Goal: Task Accomplishment & Management: Use online tool/utility

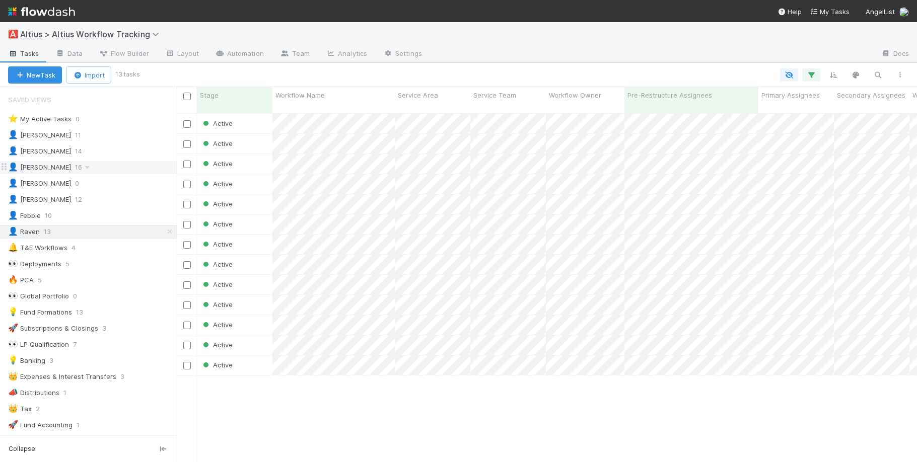
click at [75, 169] on div "👤 Roselyn 16" at bounding box center [92, 167] width 169 height 13
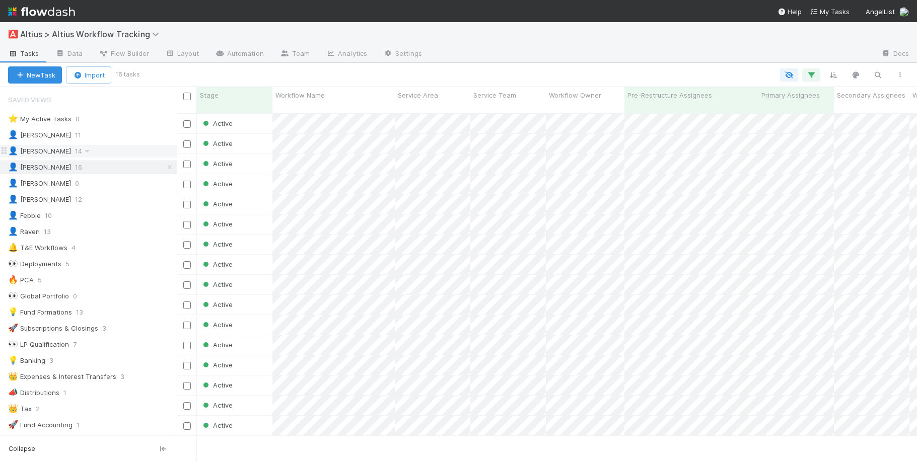
scroll to position [350, 733]
click at [87, 196] on div "👤 Meg 12" at bounding box center [92, 199] width 169 height 13
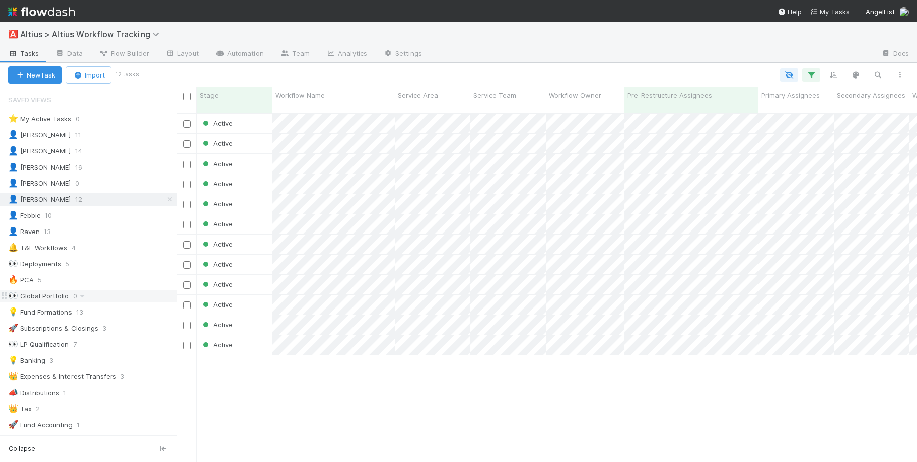
scroll to position [350, 733]
click at [76, 218] on div "👤 Febbie 10" at bounding box center [92, 215] width 169 height 13
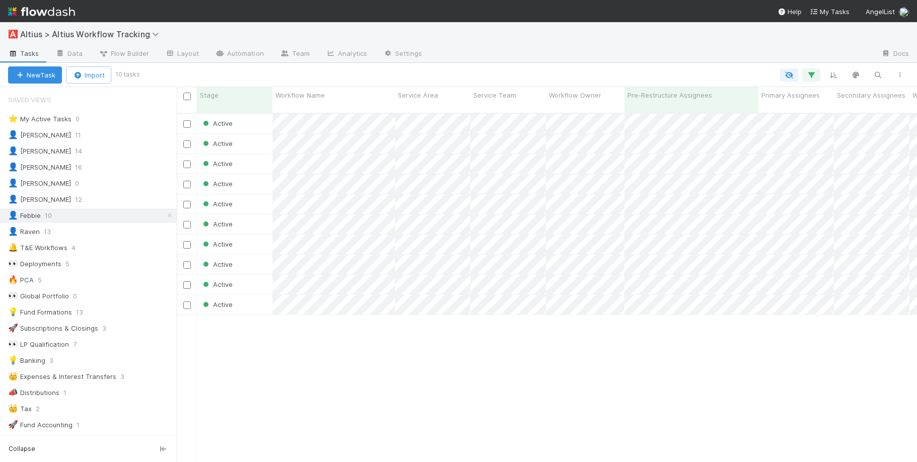
scroll to position [350, 733]
click at [89, 232] on div "👤 Raven 13" at bounding box center [92, 232] width 169 height 13
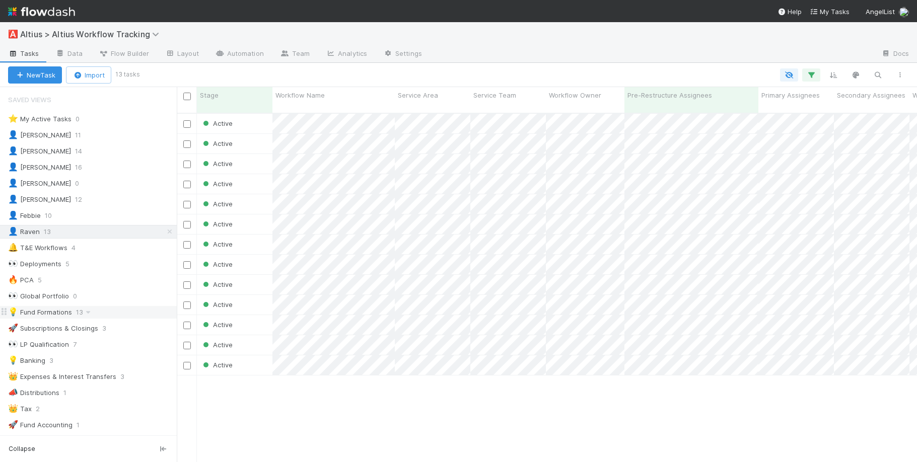
click at [51, 308] on div "💡 Fund Formations" at bounding box center [40, 312] width 64 height 13
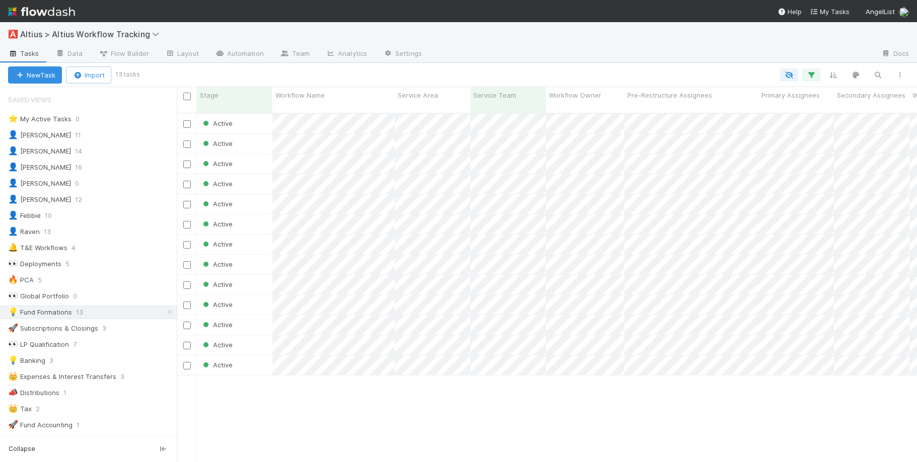
scroll to position [350, 733]
click at [66, 118] on div "⭐ My Active Tasks" at bounding box center [39, 119] width 63 height 13
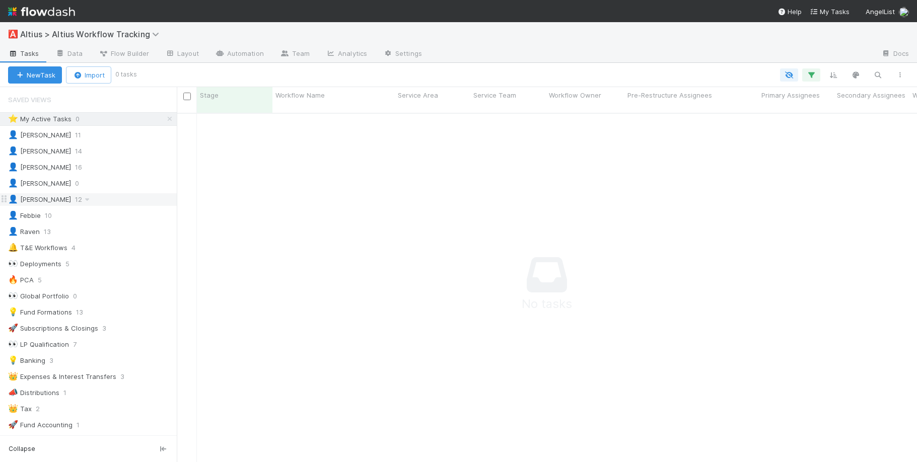
scroll to position [342, 733]
click at [48, 315] on div "💡 Fund Formations" at bounding box center [40, 312] width 64 height 13
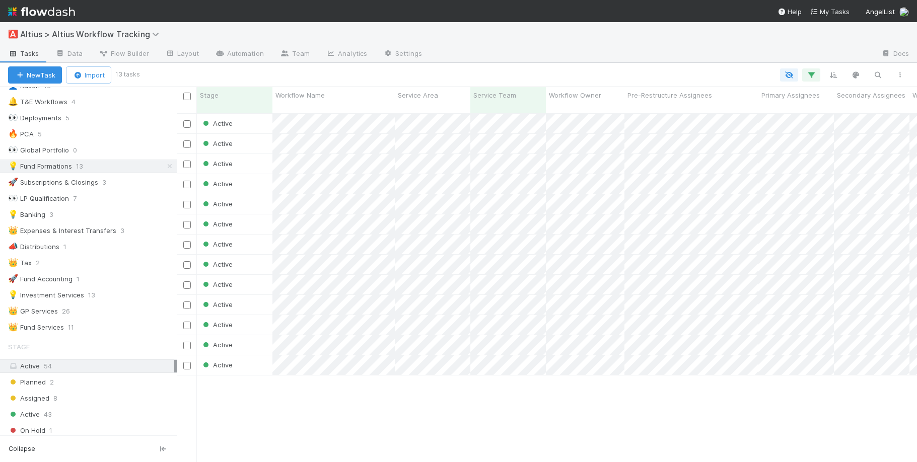
scroll to position [153, 0]
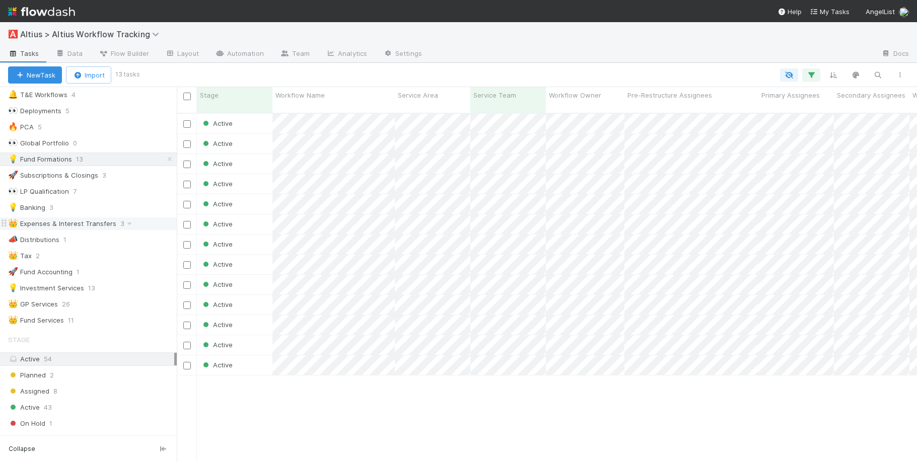
click at [68, 223] on div "👑 Expenses & Interest Transfers" at bounding box center [62, 224] width 108 height 13
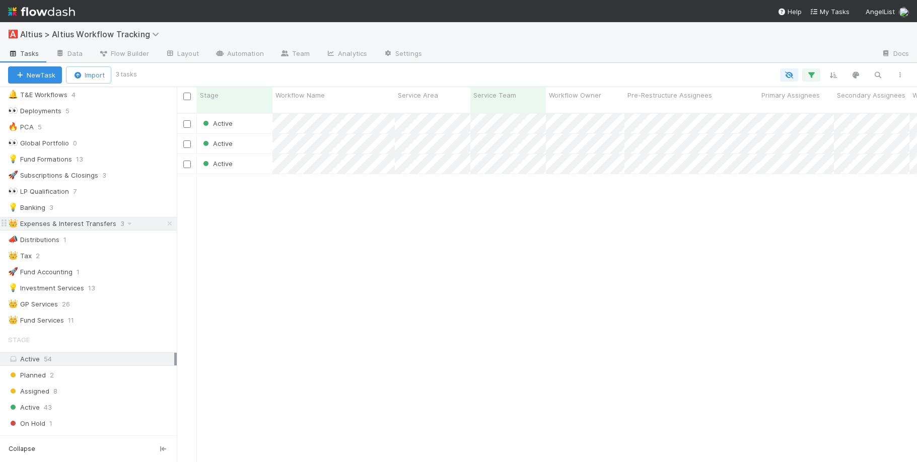
scroll to position [350, 733]
click at [86, 239] on div "📣 Distributions 1" at bounding box center [92, 240] width 169 height 13
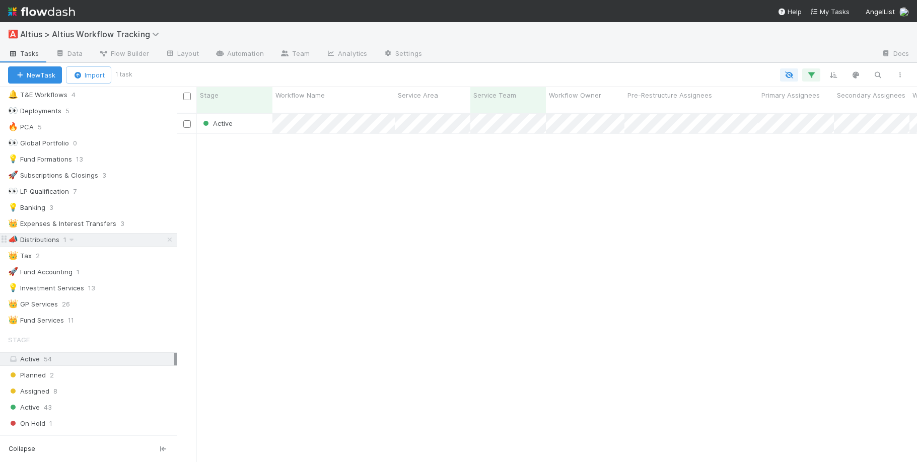
scroll to position [350, 733]
click at [134, 288] on div "💡 Investment Services 13" at bounding box center [92, 288] width 169 height 13
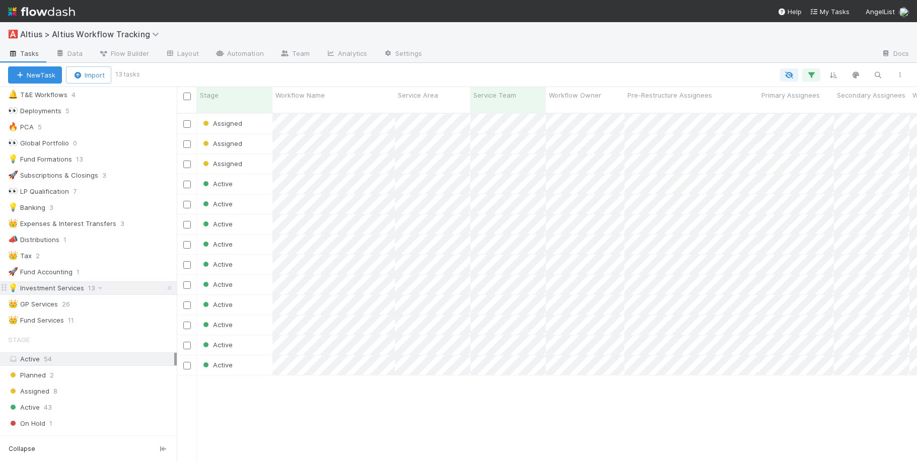
scroll to position [350, 733]
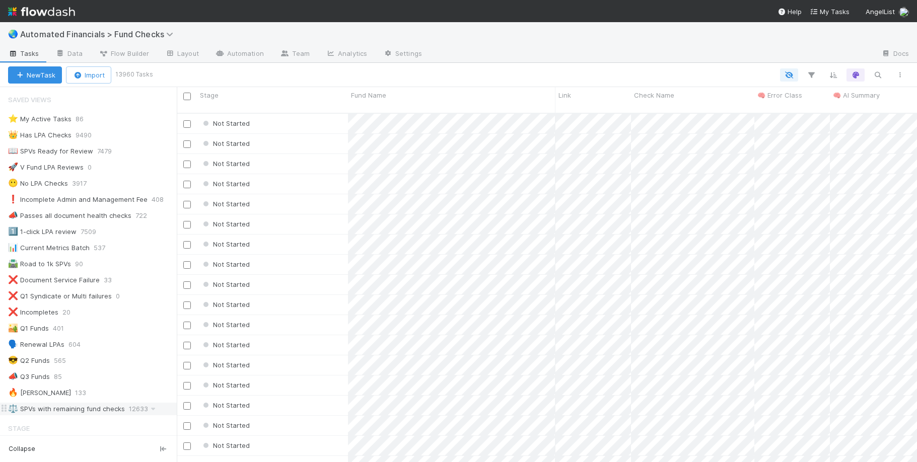
click at [77, 404] on div "⚖️ SPVs with remaining fund checks" at bounding box center [66, 409] width 117 height 13
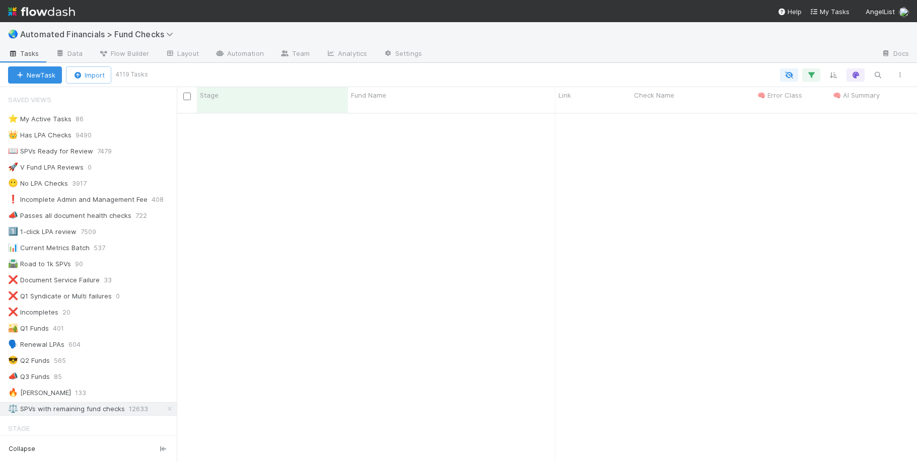
scroll to position [1665, 0]
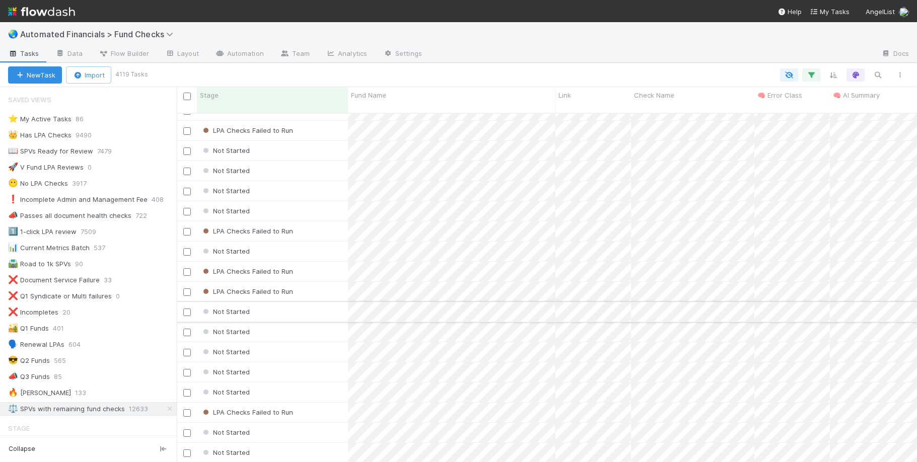
click at [296, 302] on div "Not Started" at bounding box center [272, 312] width 151 height 20
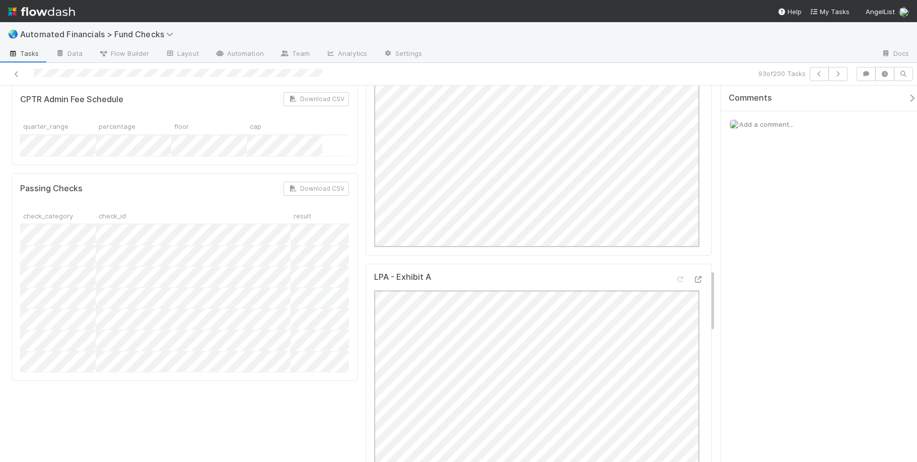
scroll to position [1082, 0]
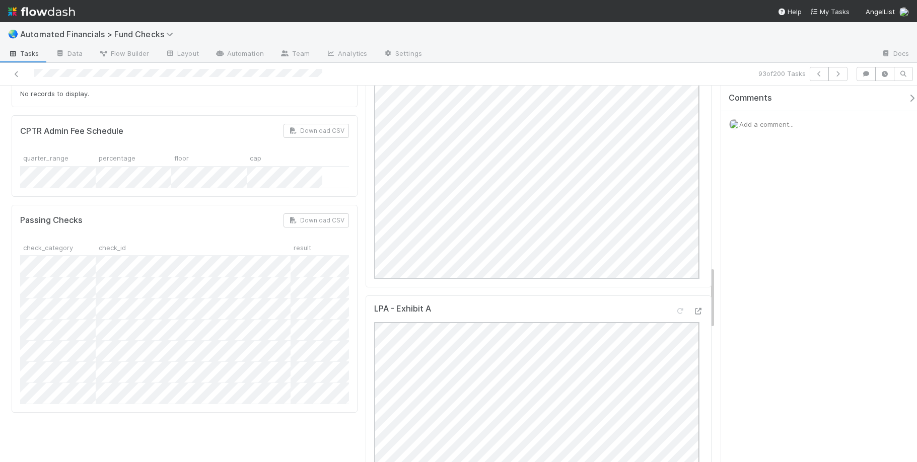
click at [65, 256] on div at bounding box center [184, 330] width 329 height 148
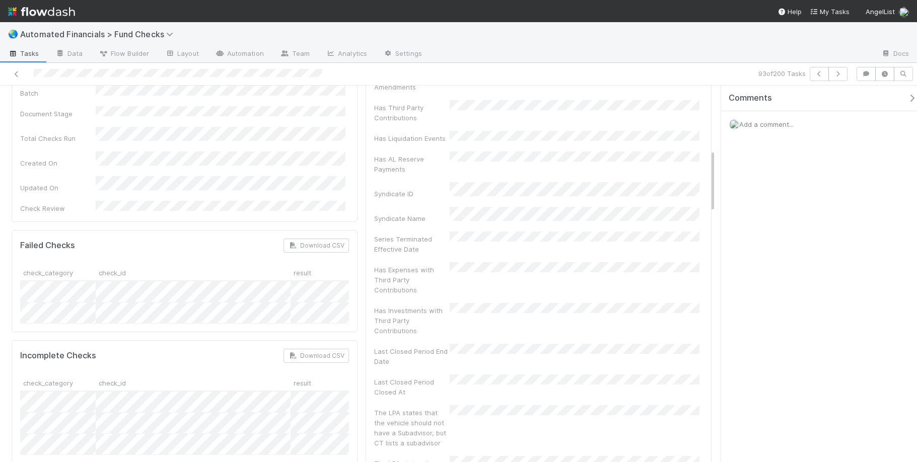
scroll to position [0, 0]
